Goal: Transaction & Acquisition: Obtain resource

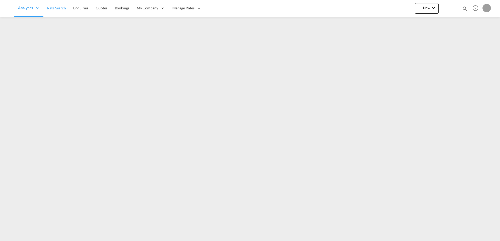
click at [58, 12] on link "Rate Search" at bounding box center [56, 8] width 26 height 17
click at [92, 11] on link "Rate Search" at bounding box center [92, 8] width 26 height 17
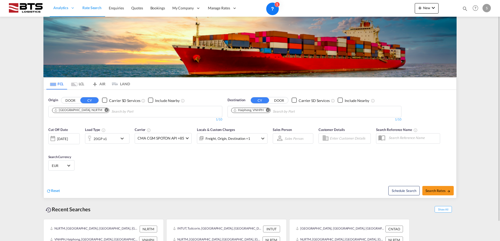
click at [266, 111] on button "Remove" at bounding box center [266, 110] width 8 height 5
type input "jebel ali"
click at [256, 121] on div "[GEOGRAPHIC_DATA] [GEOGRAPHIC_DATA]" at bounding box center [271, 124] width 99 height 16
click at [143, 164] on div "Cut Off Date [DATE] [DATE] Load Type 20GP x1 Carrier CMA CGM SPOTON API +85 Onl…" at bounding box center [250, 150] width 412 height 51
click at [103, 139] on div "20GP x1" at bounding box center [100, 138] width 13 height 7
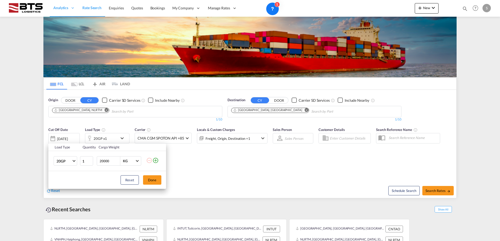
click at [77, 163] on td "20GP 20GP 40GP 40HC 45HC 20RE 40RE 40HR 20OT 40OT 20FR 40FR 40NR 20NR 45S 20TK …" at bounding box center [63, 161] width 31 height 20
click at [71, 160] on span "20GP" at bounding box center [63, 161] width 15 height 5
click at [70, 184] on md-option "40HC" at bounding box center [70, 186] width 36 height 13
drag, startPoint x: 151, startPoint y: 184, endPoint x: 132, endPoint y: 184, distance: 19.1
click at [151, 184] on button "Done" at bounding box center [152, 180] width 18 height 9
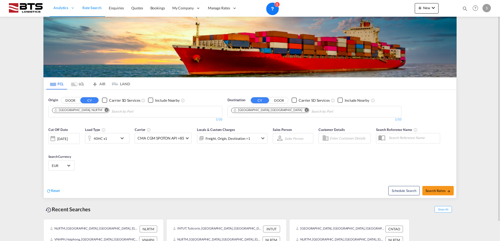
click at [51, 166] on md-select-value "EUR" at bounding box center [61, 165] width 20 height 7
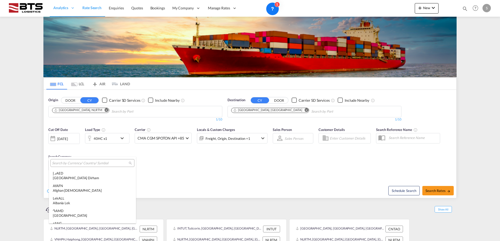
scroll to position [525, 0]
click at [64, 163] on input "search" at bounding box center [90, 163] width 77 height 5
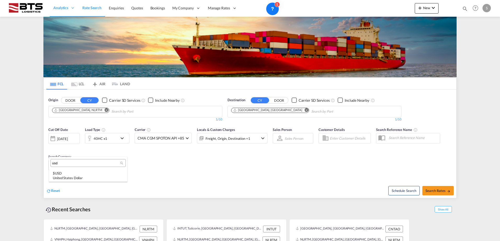
scroll to position [0, 0]
type input "usd"
click at [74, 176] on div "United States Dollar" at bounding box center [88, 178] width 71 height 5
click at [243, 159] on div "Cut Off Date [DATE] [DATE] Load Type 40HC x1 Carrier CMA CGM SPOTON API +85 Onl…" at bounding box center [250, 150] width 412 height 51
click at [244, 138] on div "Freight, Origin, Destination +1" at bounding box center [227, 138] width 45 height 7
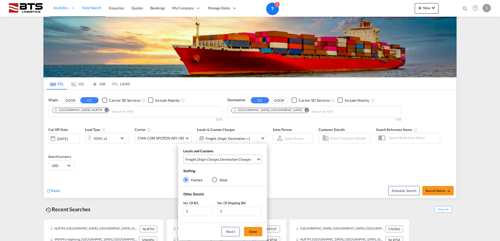
click at [211, 156] on md-select-value "Freight , Origin Charges , Destination Charges" at bounding box center [223, 159] width 77 height 9
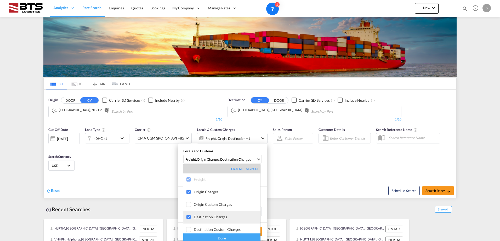
click at [196, 218] on div "Destination Charges" at bounding box center [227, 217] width 67 height 4
click at [220, 239] on div "Done" at bounding box center [221, 238] width 77 height 9
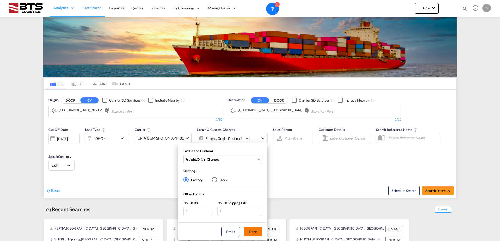
click at [251, 233] on button "Done" at bounding box center [253, 231] width 18 height 9
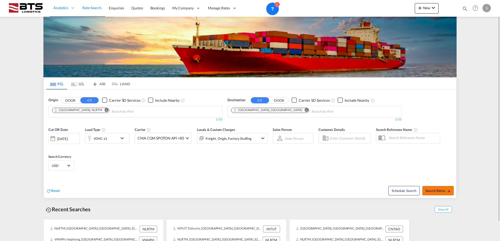
click at [446, 189] on span "Search Rates" at bounding box center [437, 191] width 25 height 4
type input "NLRTM to AEJEA / [DATE]"
